Goal: Information Seeking & Learning: Learn about a topic

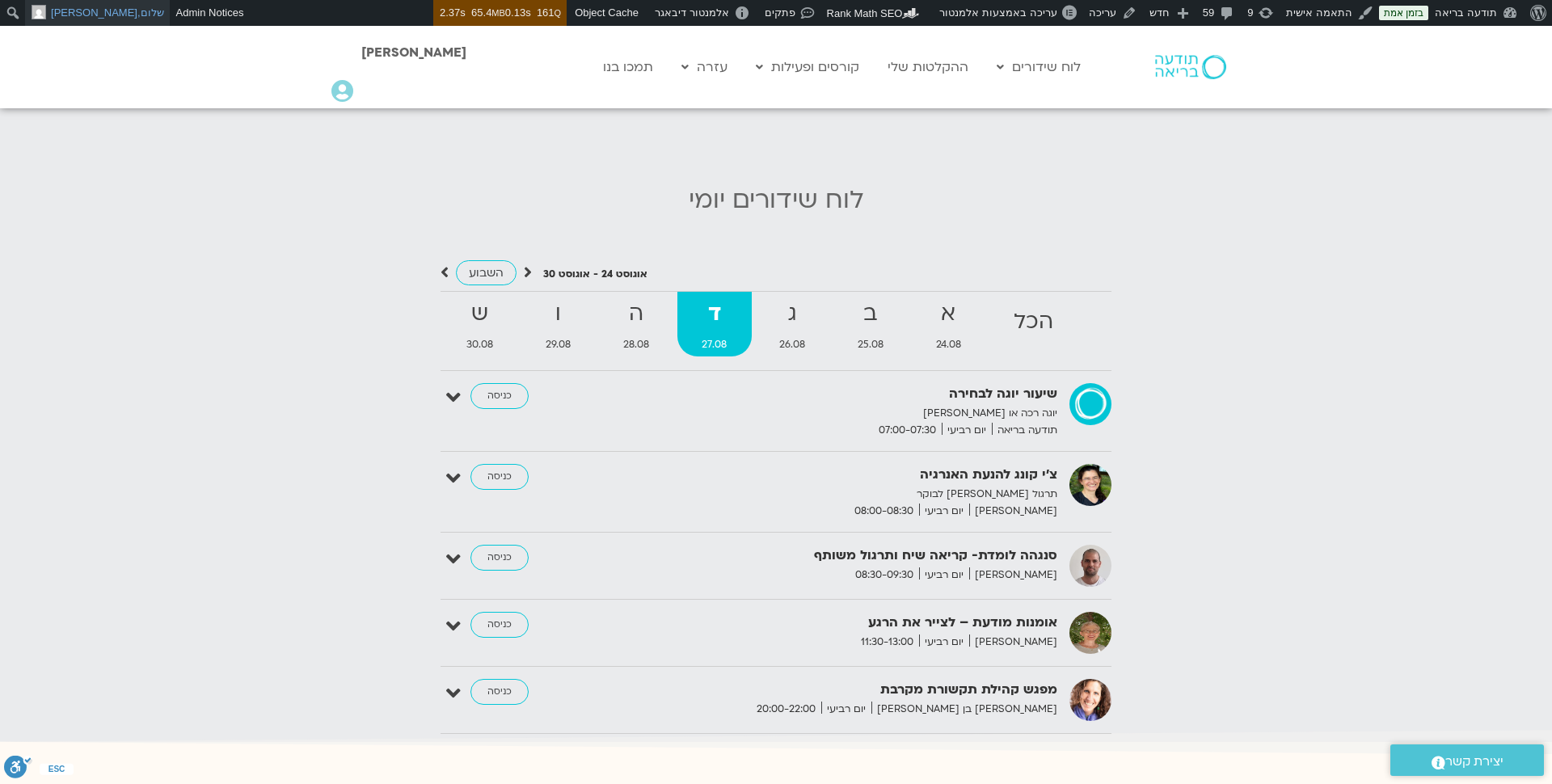
scroll to position [1627, 0]
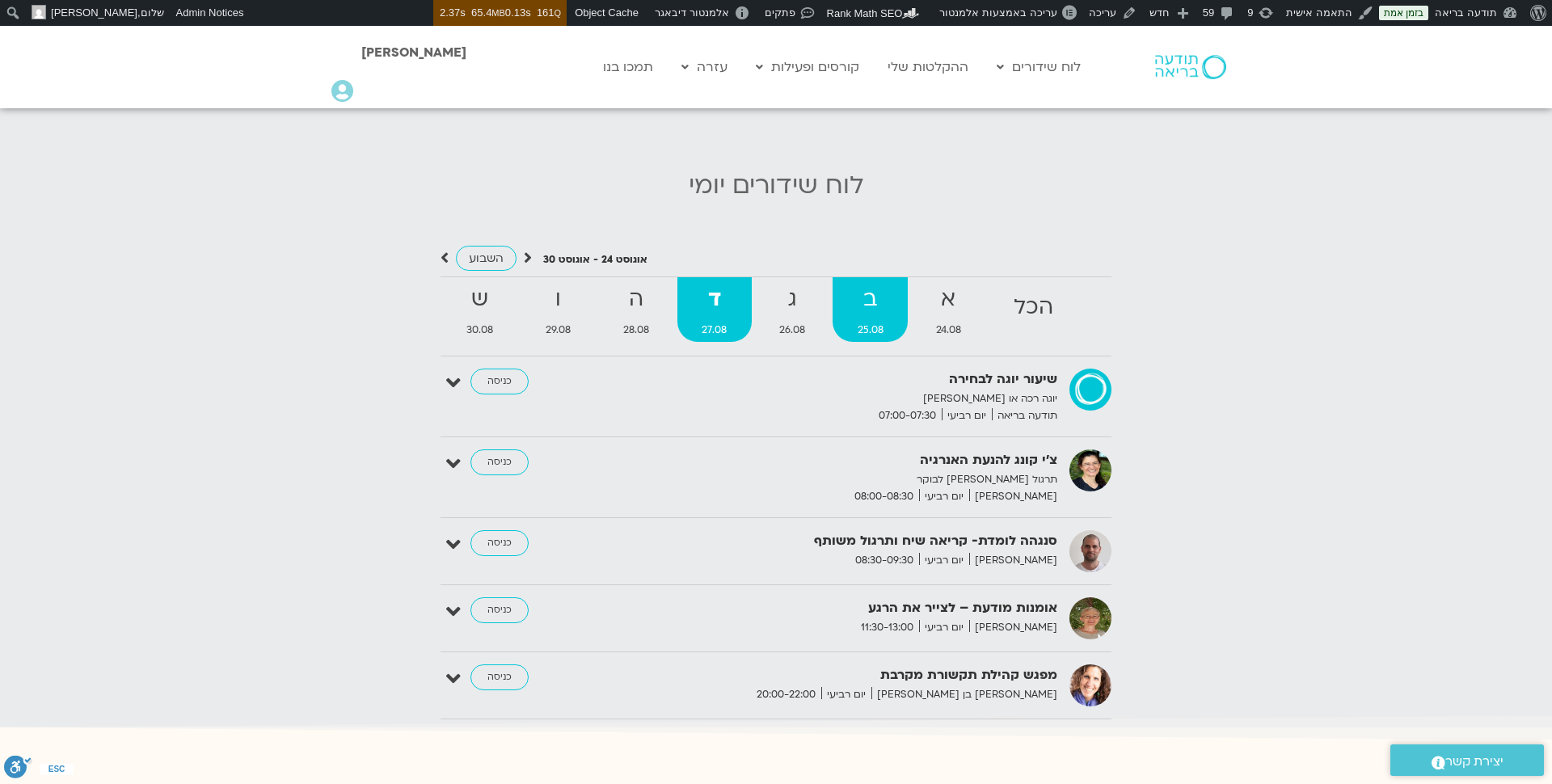
click at [877, 287] on strong "ב" at bounding box center [871, 299] width 75 height 36
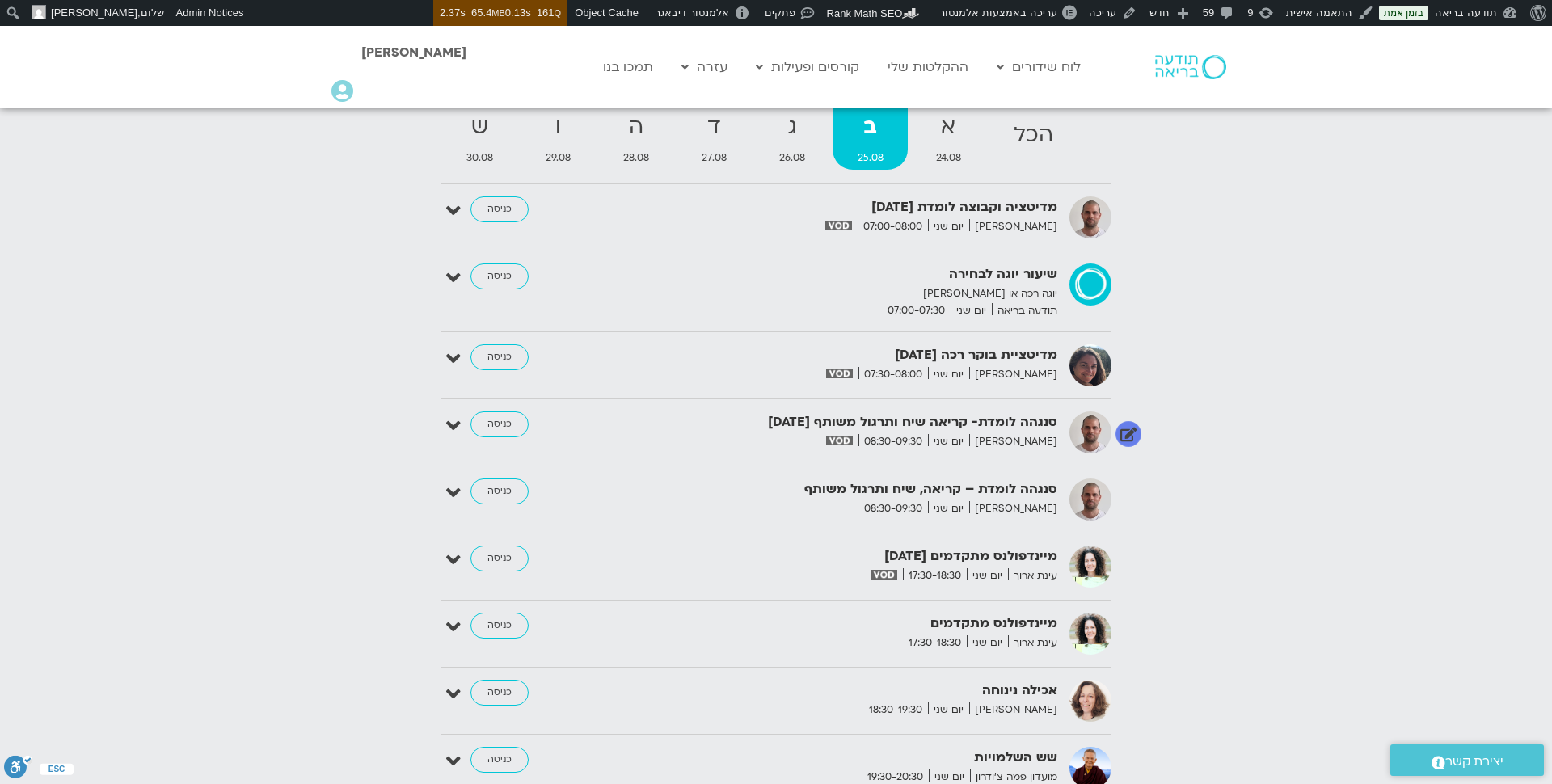
scroll to position [1781, 0]
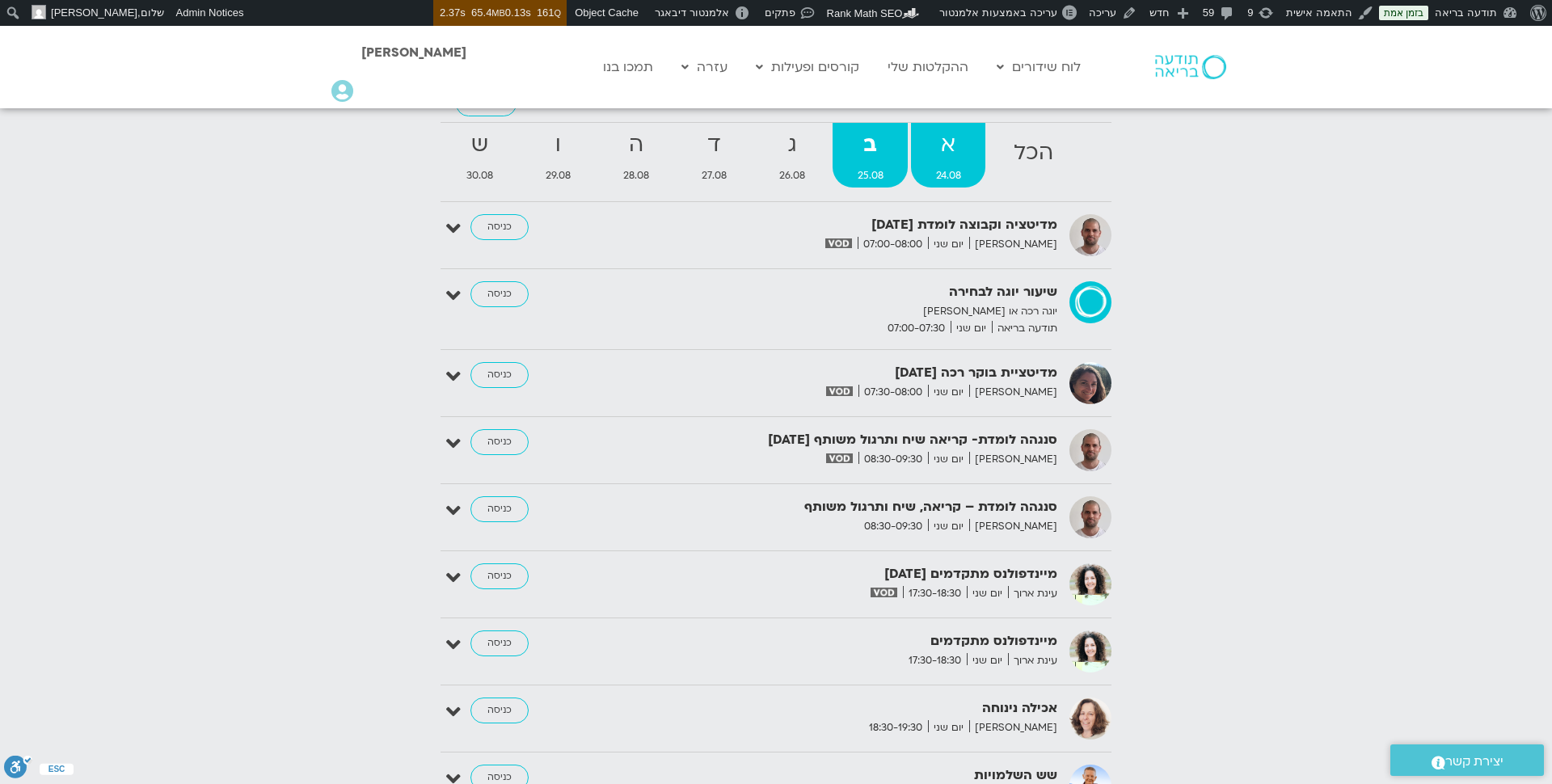
click at [944, 139] on strong "א" at bounding box center [948, 144] width 75 height 36
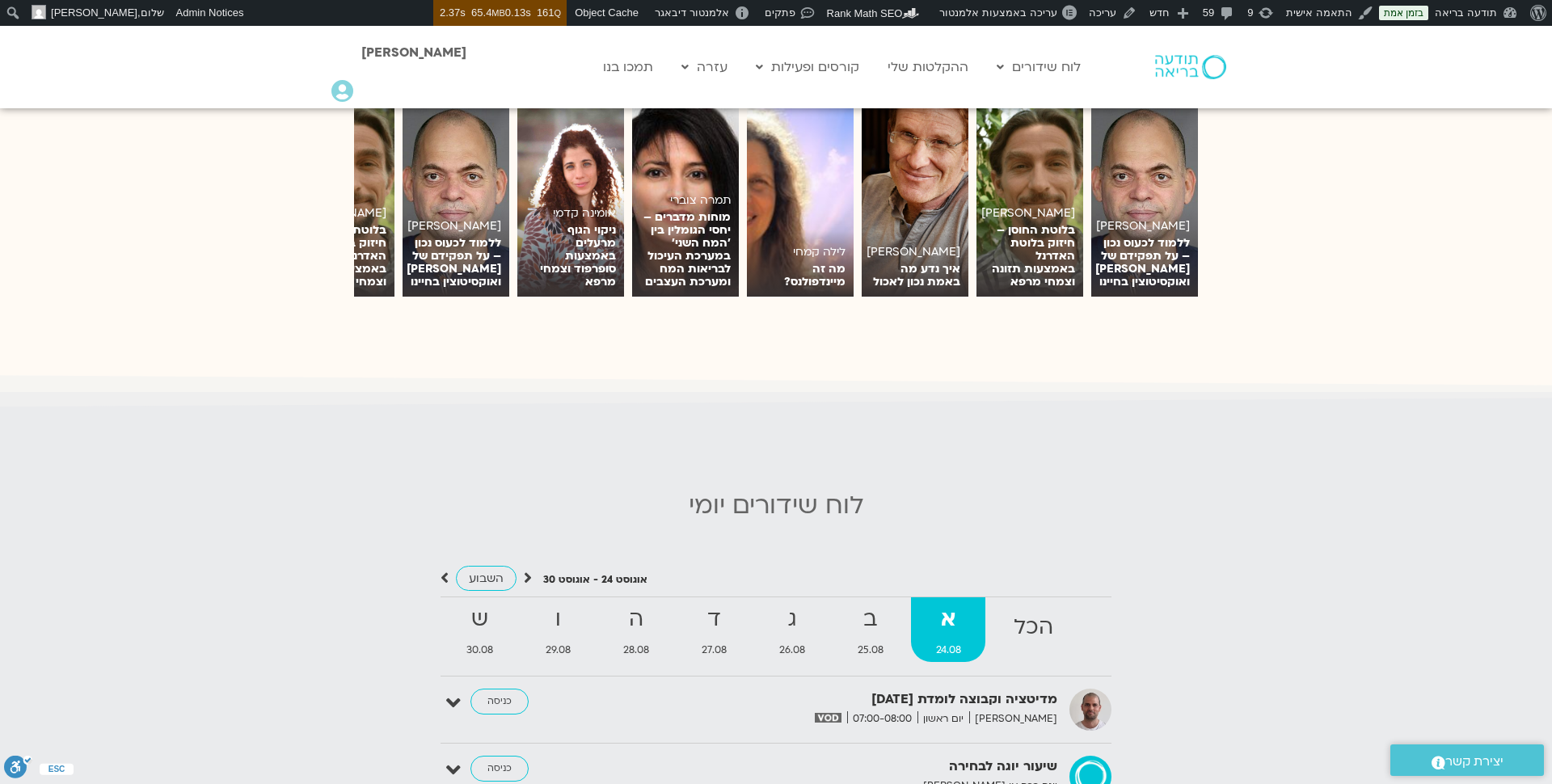
scroll to position [1289, 0]
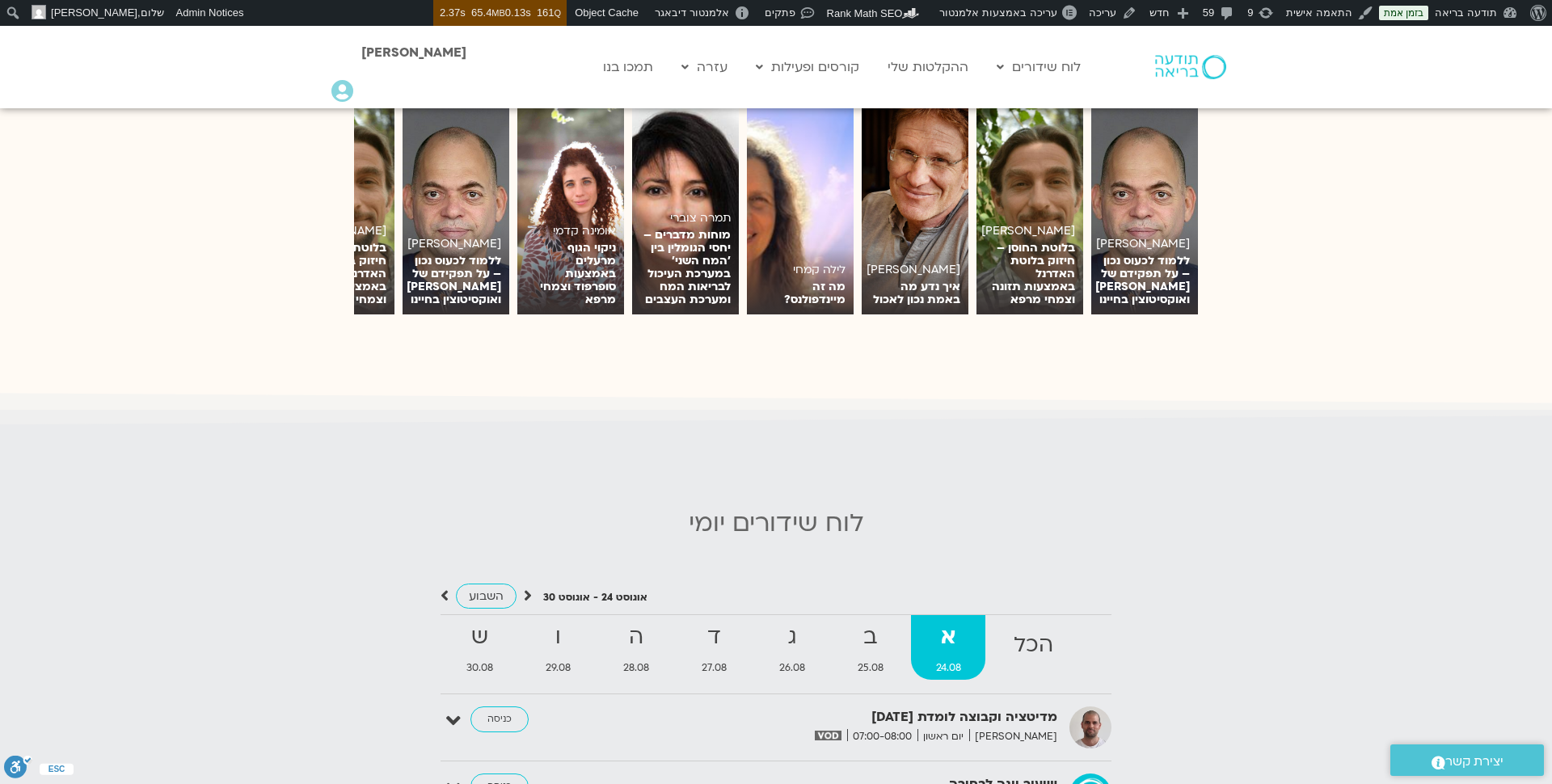
click at [428, 54] on span "[PERSON_NAME]" at bounding box center [413, 52] width 105 height 18
click at [344, 87] on icon at bounding box center [342, 90] width 22 height 23
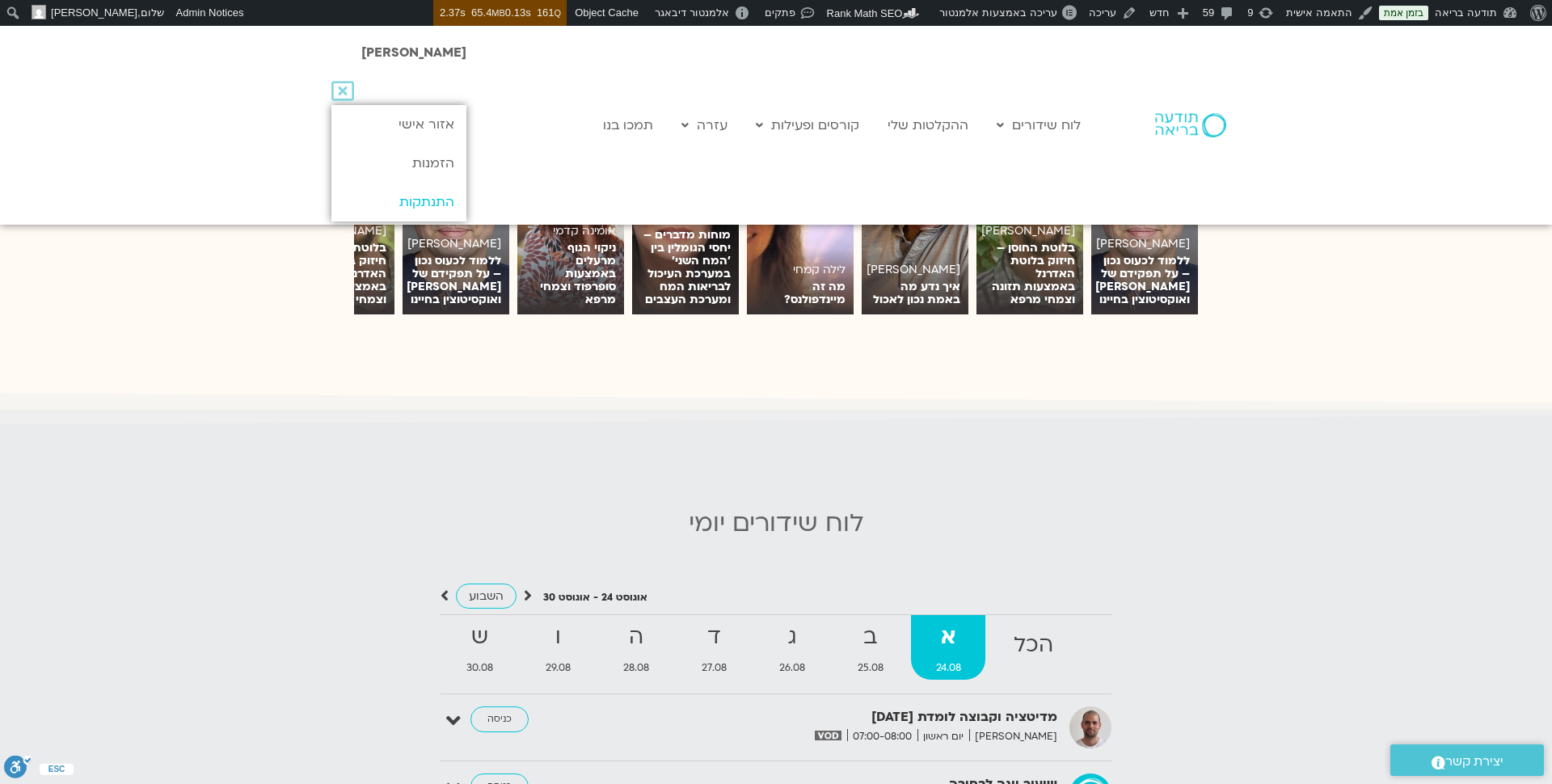
click at [399, 202] on link "התנתקות" at bounding box center [398, 202] width 135 height 39
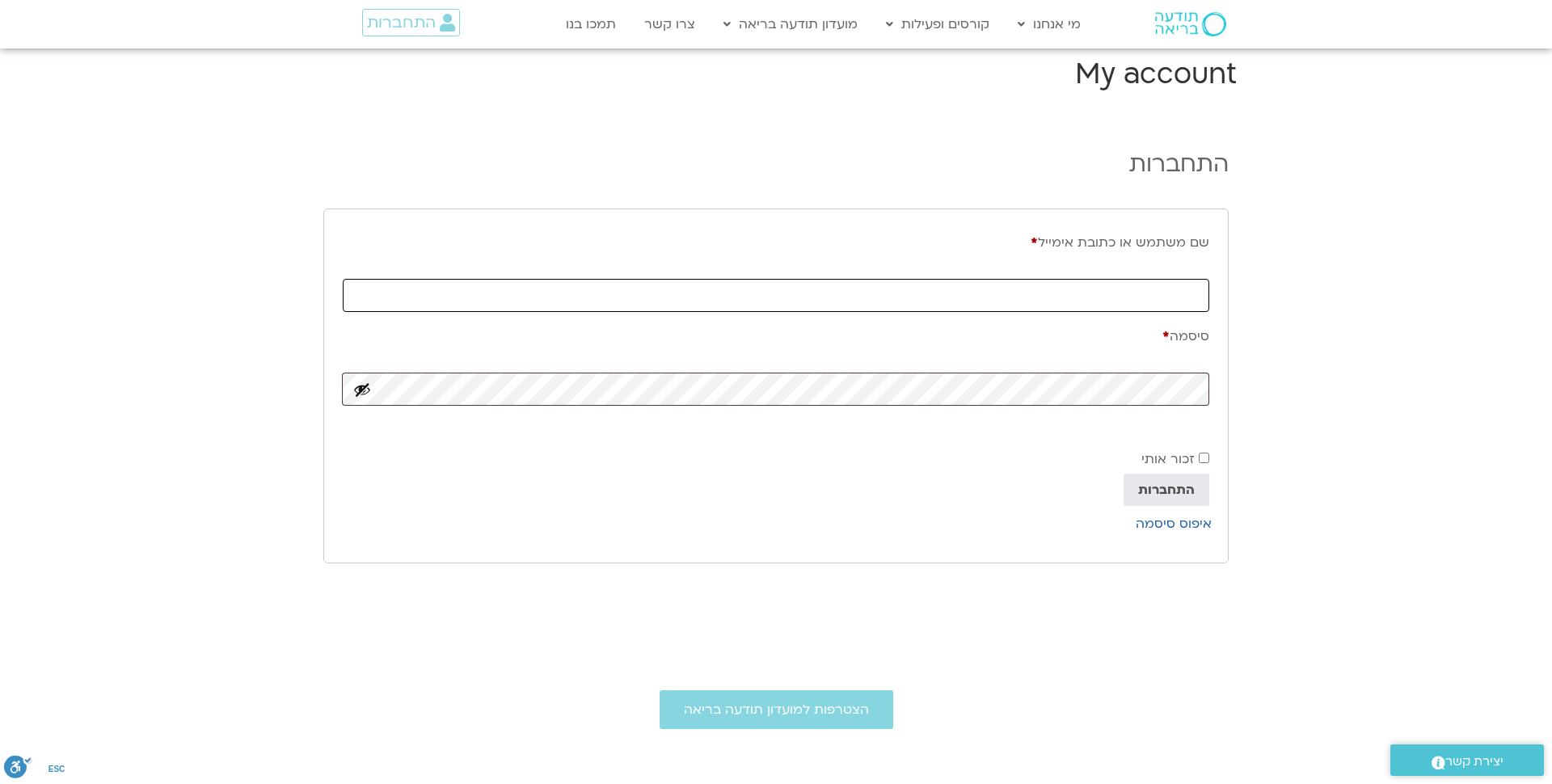
click at [992, 287] on input "שם משתמש או כתובת אימייל * חובה" at bounding box center [776, 296] width 867 height 34
click at [433, 20] on span "התחברות" at bounding box center [401, 22] width 69 height 18
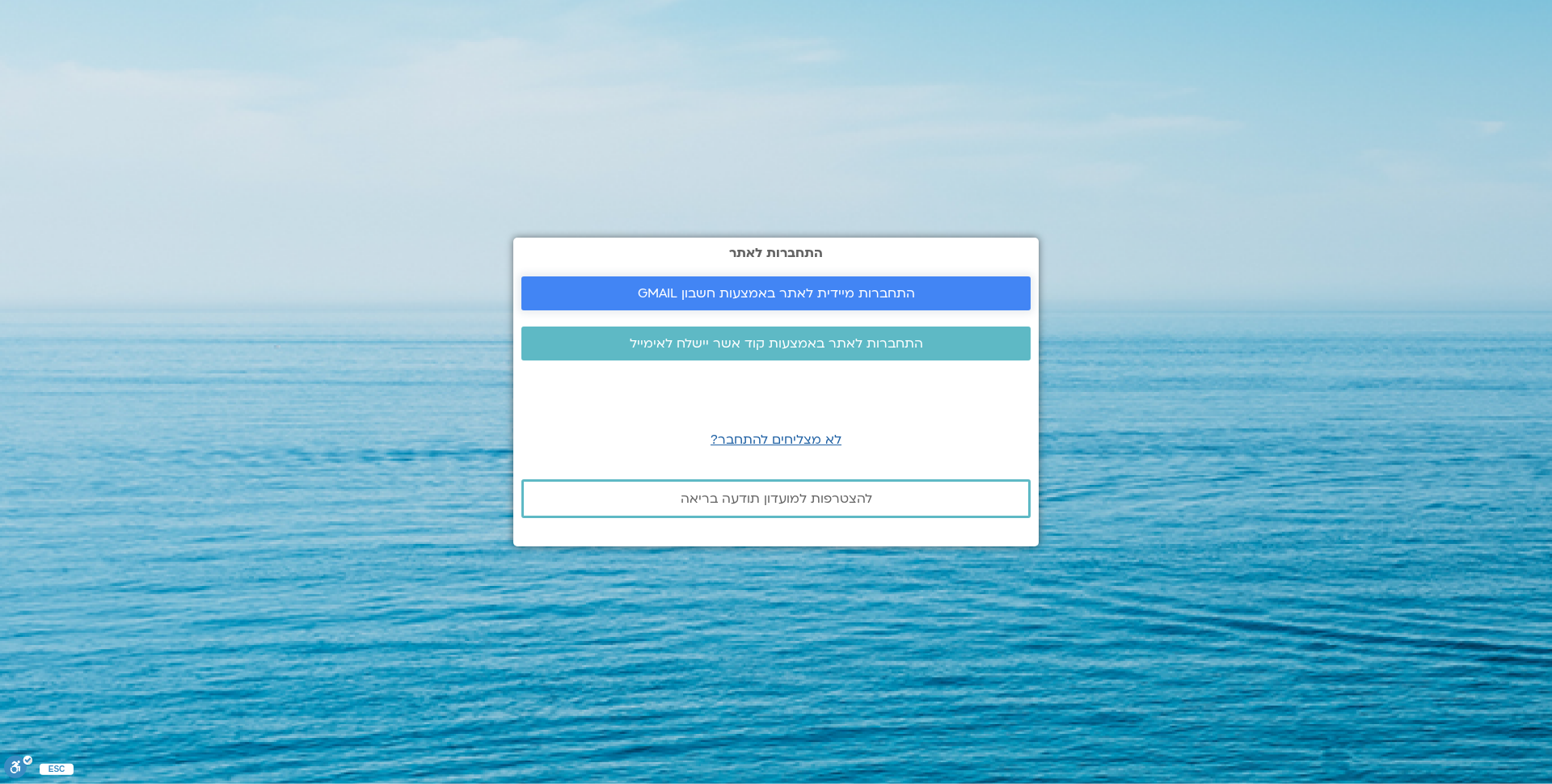
click at [830, 277] on link "התחברות מיידית לאתר באמצעות חשבון GMAIL" at bounding box center [776, 293] width 510 height 34
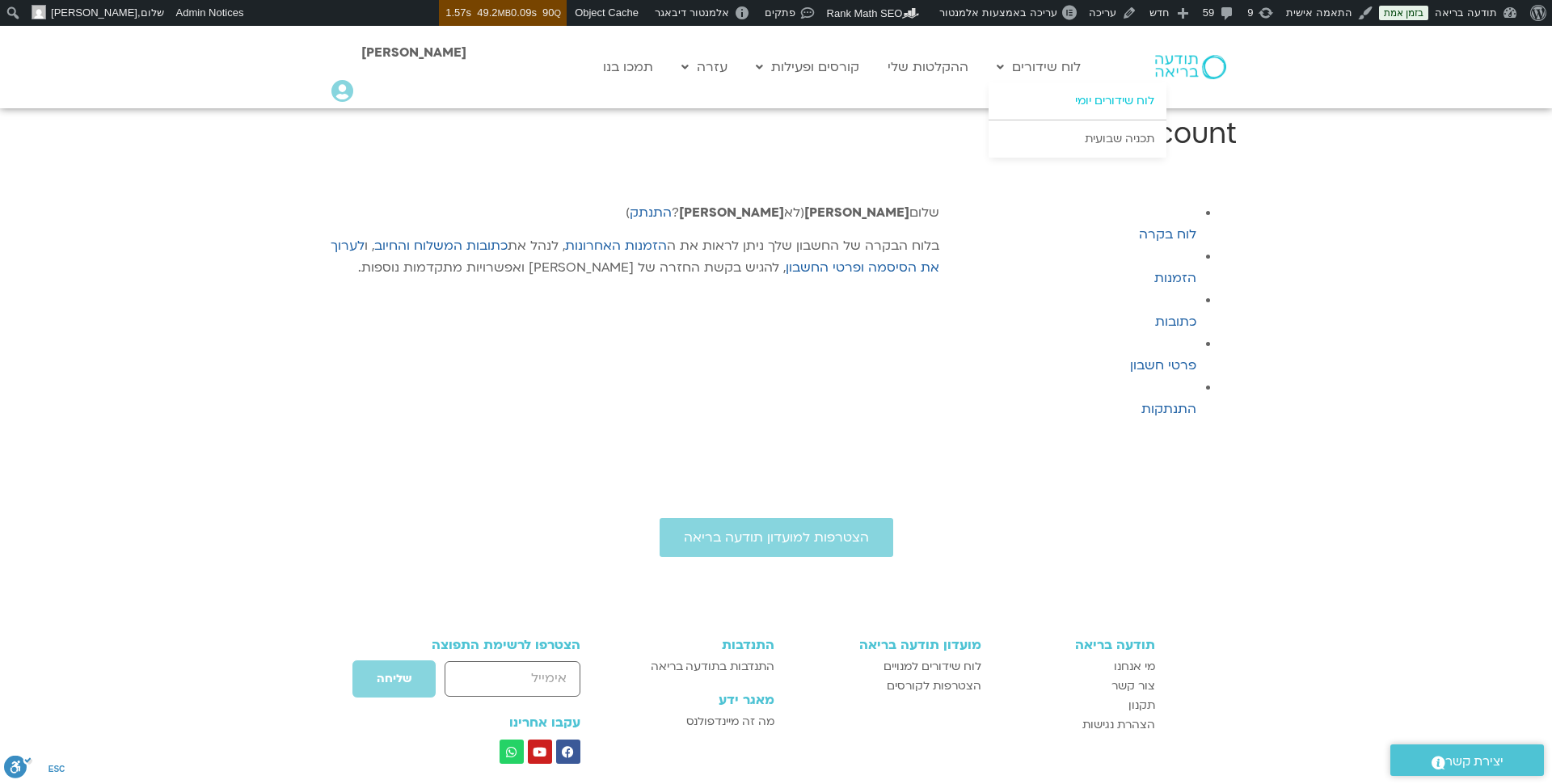
click at [1089, 101] on link "לוח שידורים יומי" at bounding box center [1078, 101] width 178 height 37
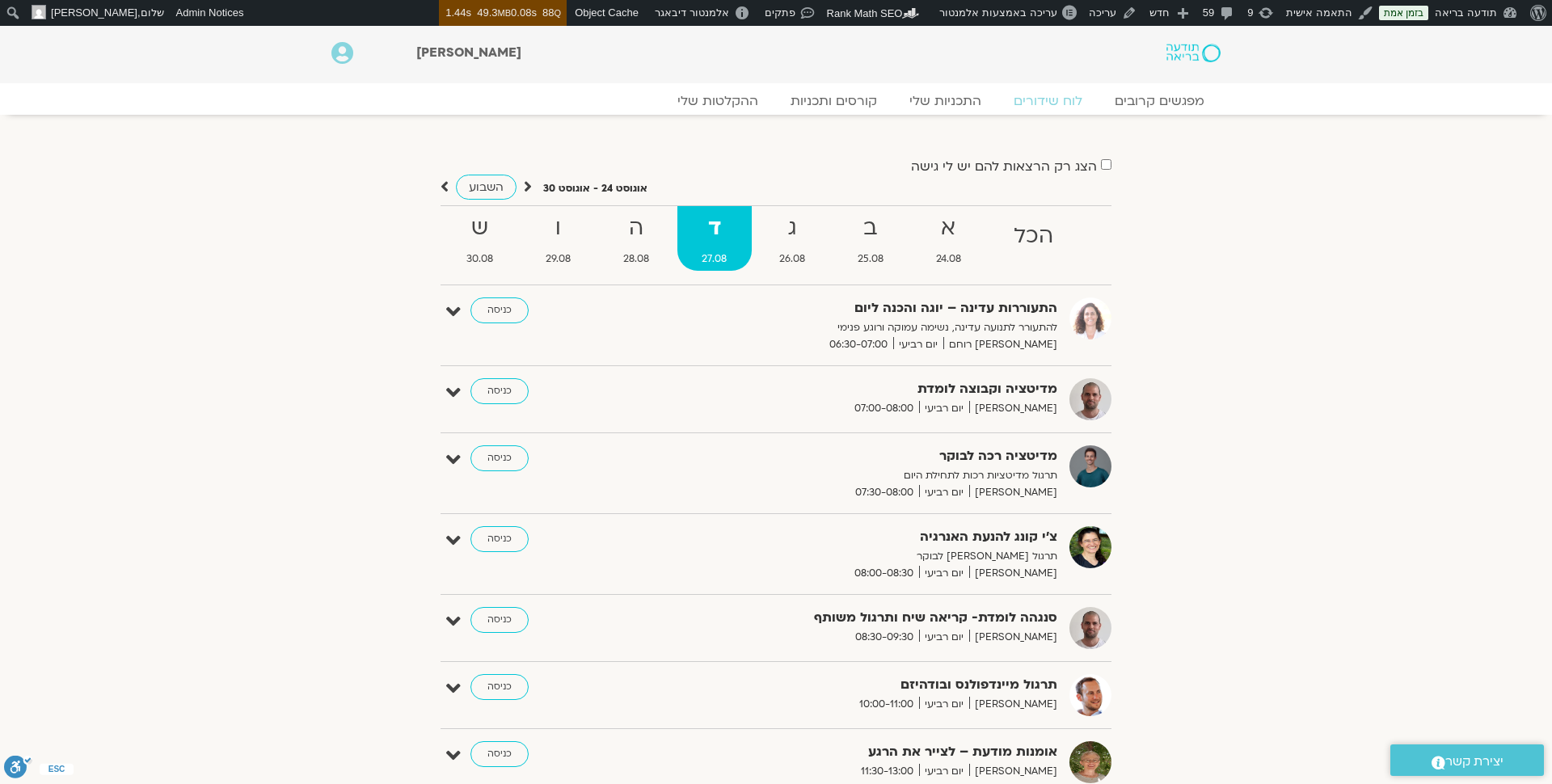
click at [1192, 54] on img at bounding box center [1193, 53] width 54 height 18
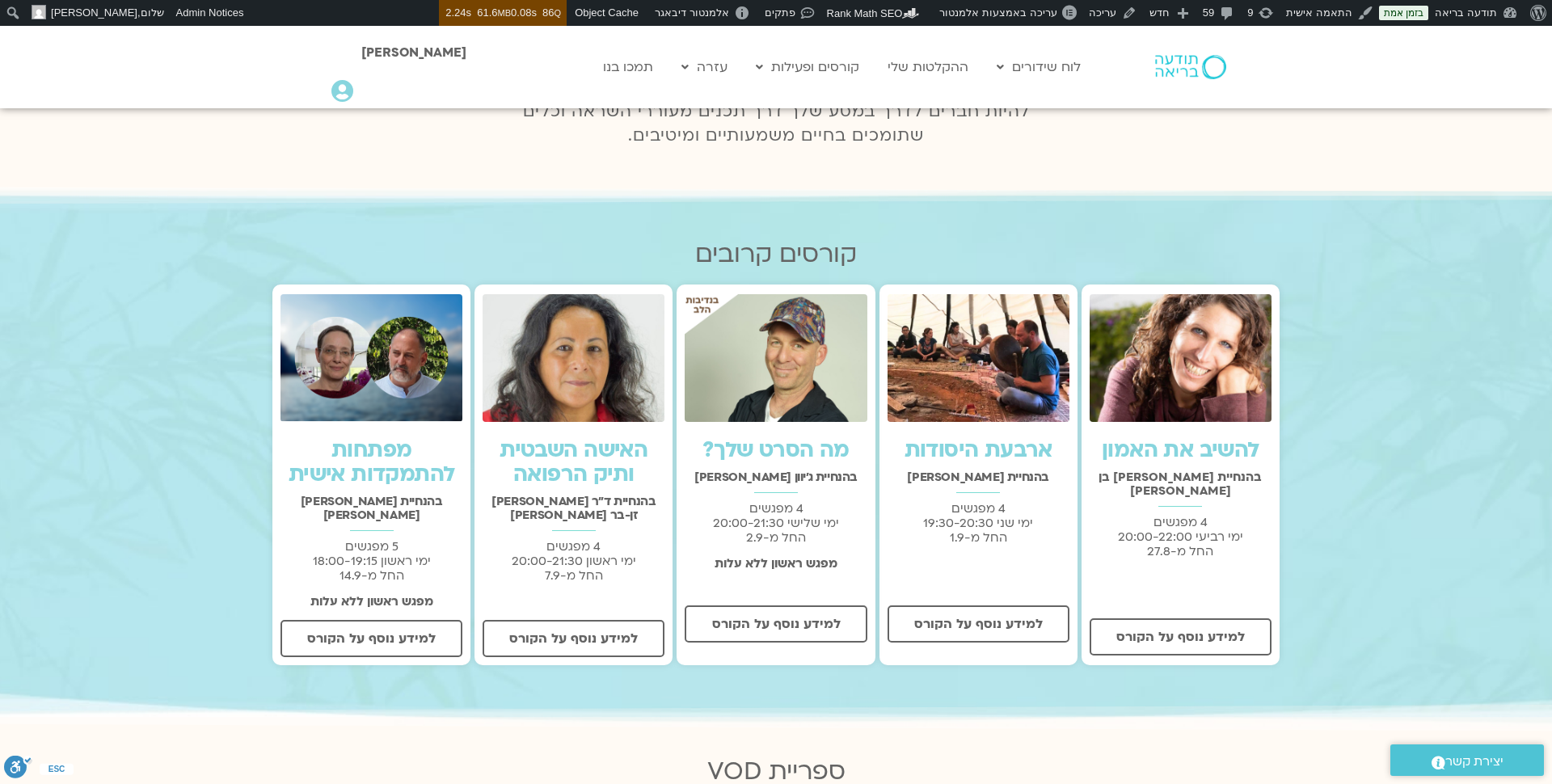
scroll to position [415, 0]
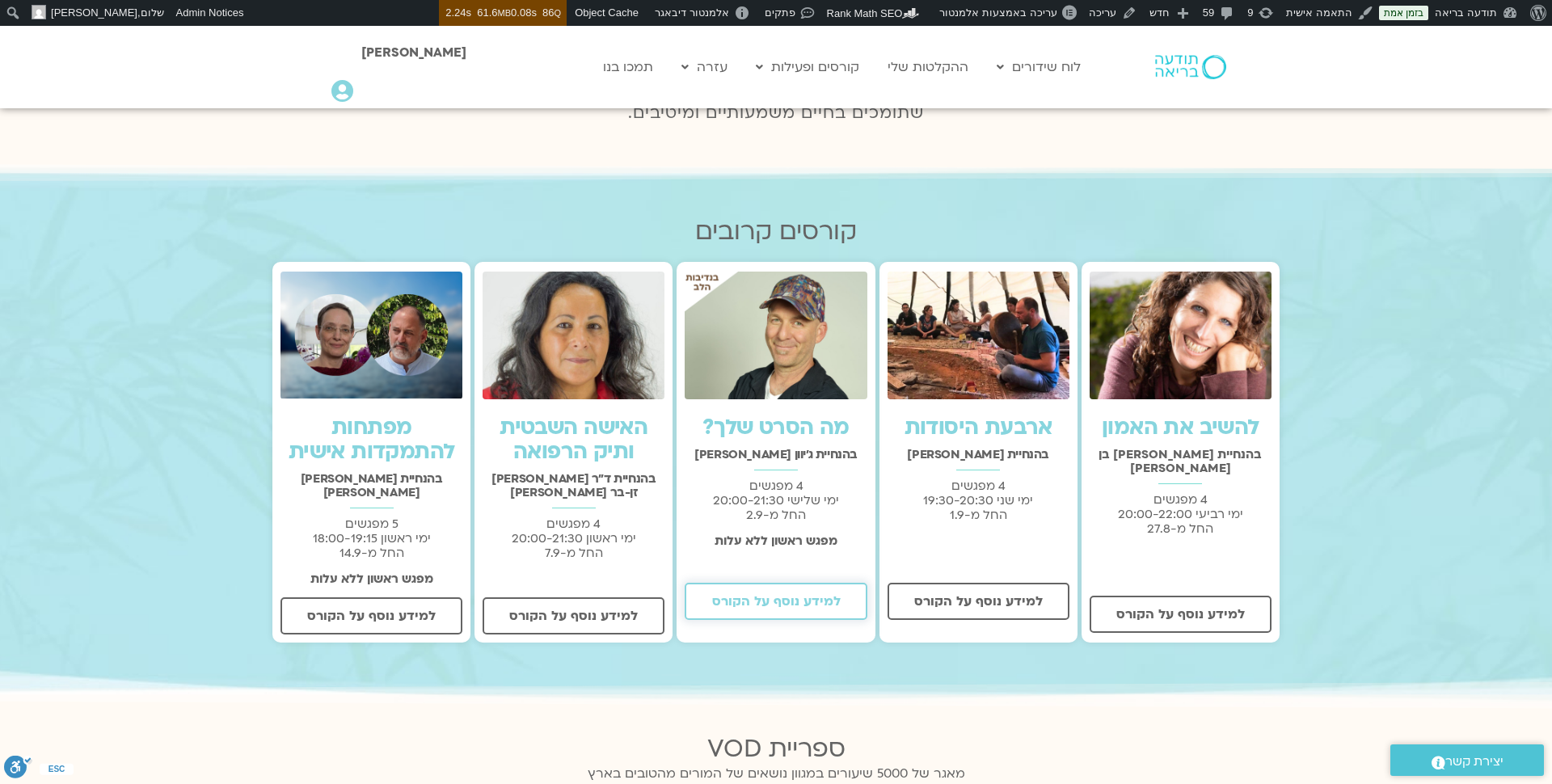
click at [812, 590] on link "למידע נוסף על הקורס" at bounding box center [775, 601] width 182 height 37
